Goal: Information Seeking & Learning: Learn about a topic

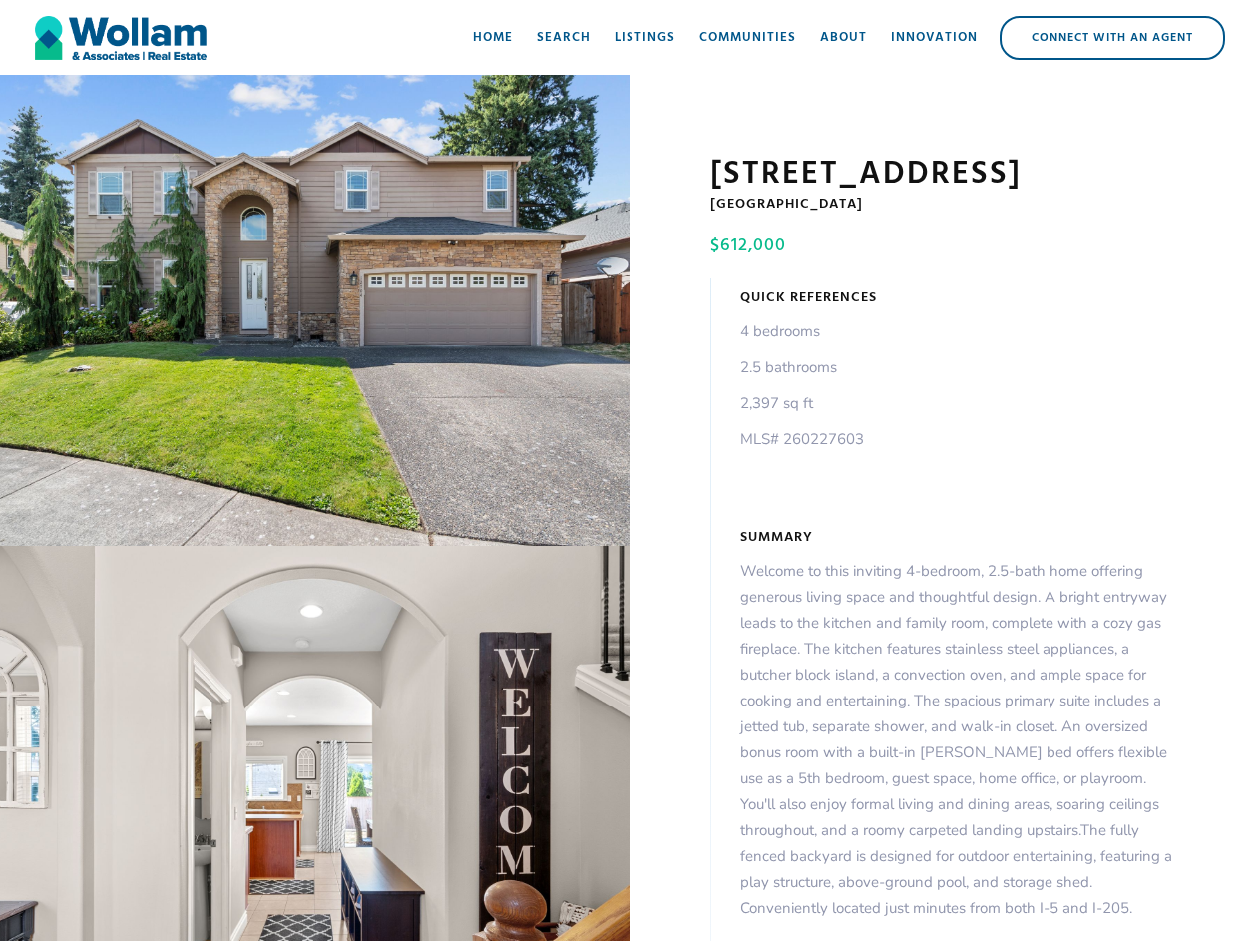
click at [315, 314] on div "open lightbox" at bounding box center [315, 310] width 631 height 471
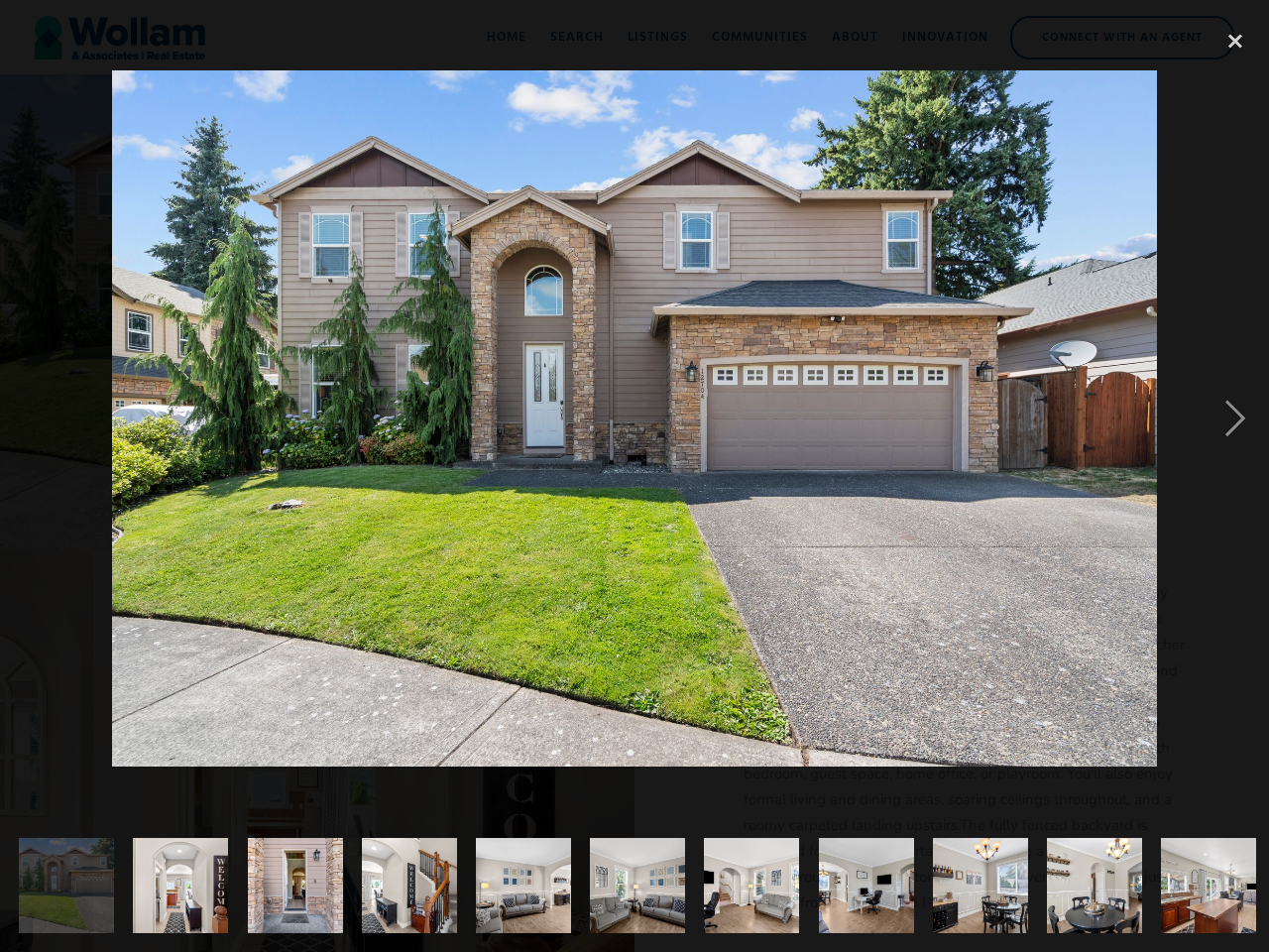
click at [313, 742] on img at bounding box center [634, 418] width 1044 height 696
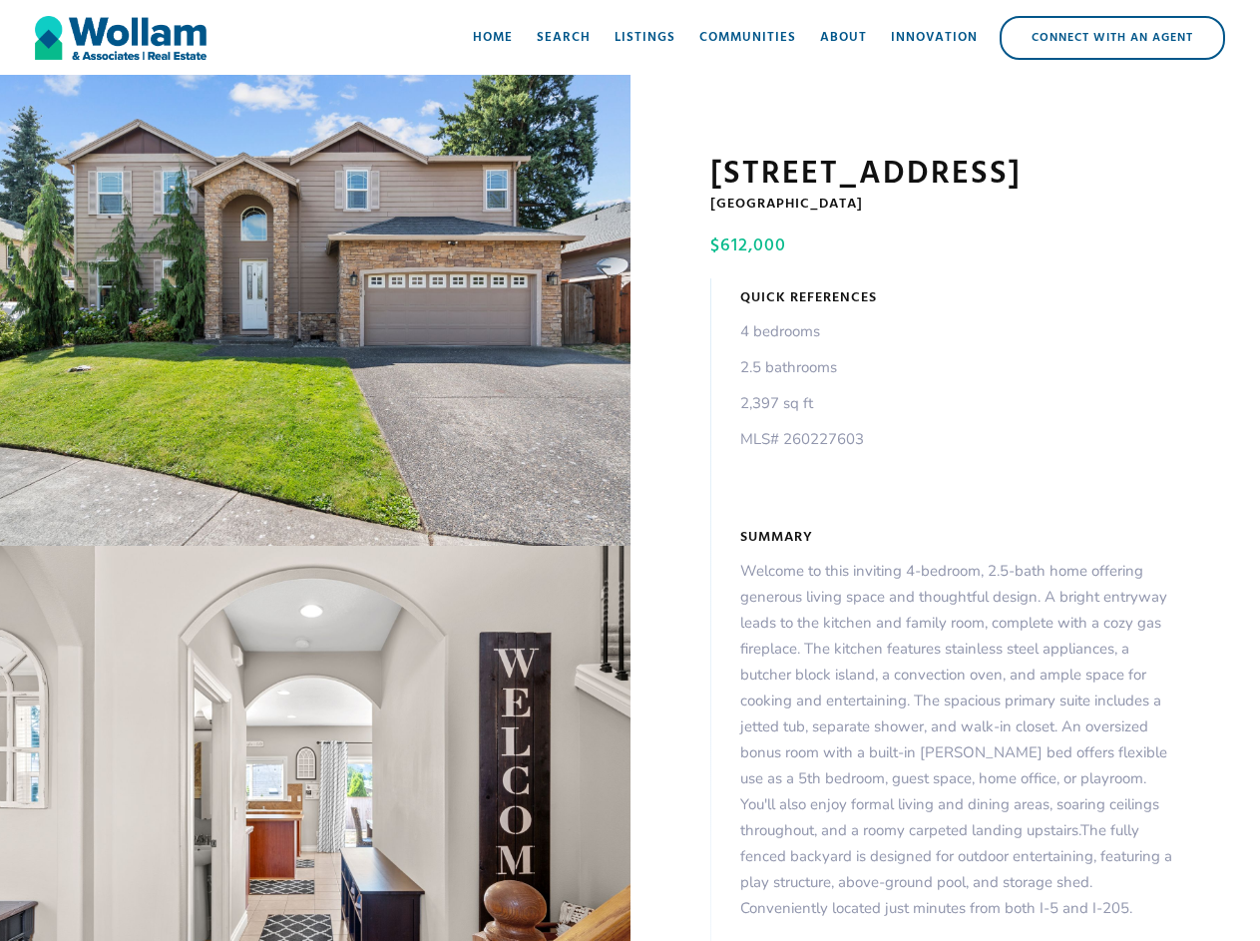
click at [315, 314] on div "open lightbox" at bounding box center [315, 310] width 631 height 471
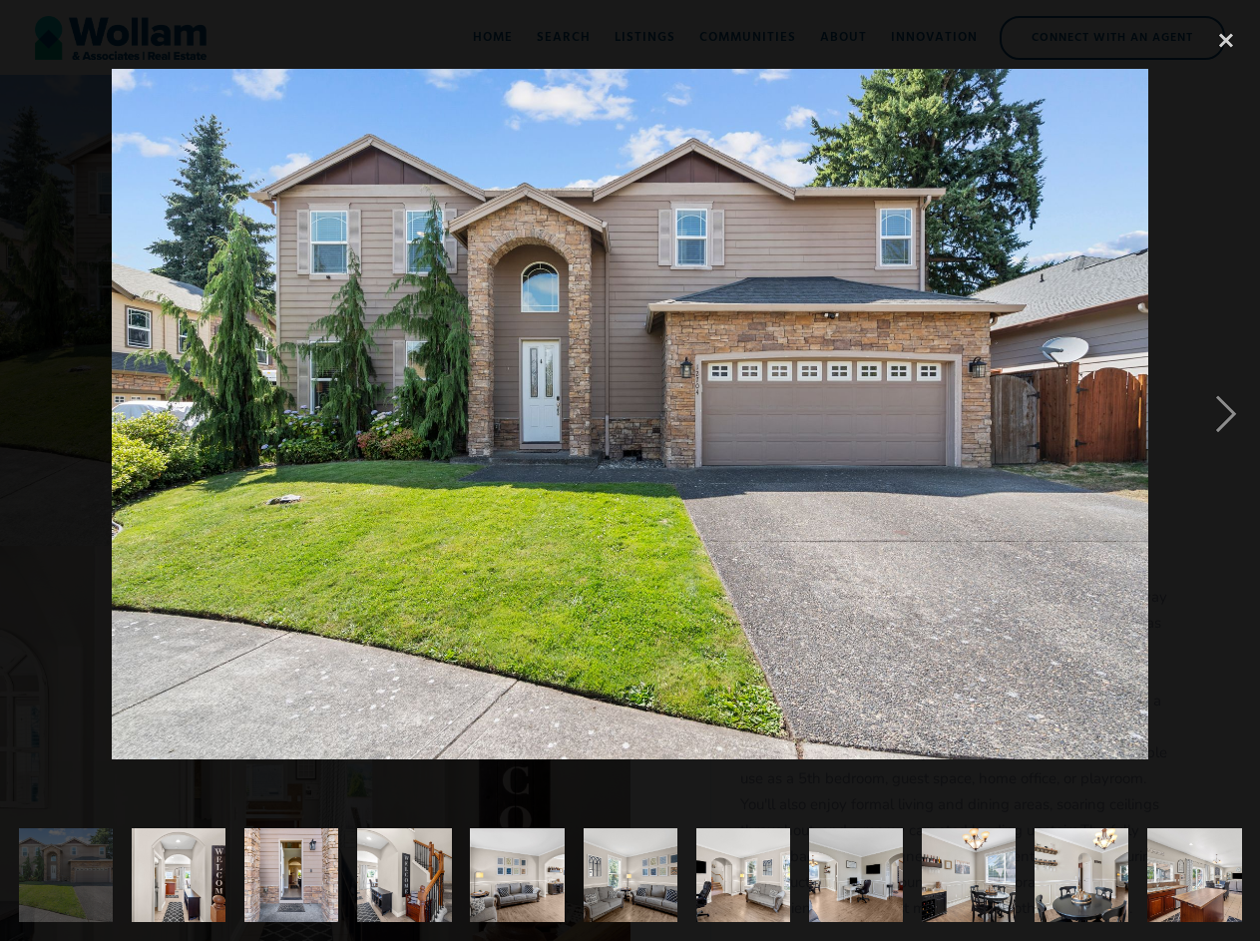
click at [315, 747] on img at bounding box center [630, 414] width 1037 height 691
